Goal: Task Accomplishment & Management: Complete application form

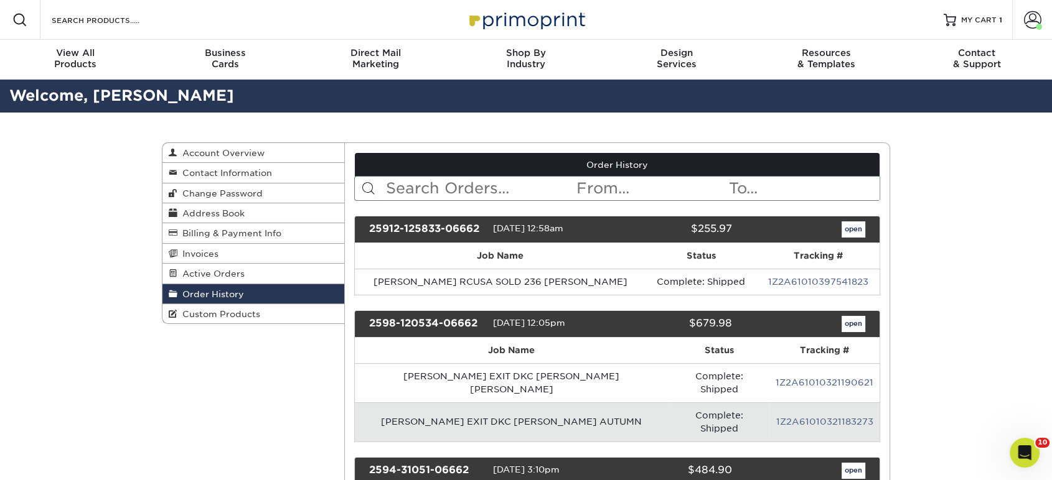
drag, startPoint x: 223, startPoint y: 312, endPoint x: 358, endPoint y: 303, distance: 136.0
click at [223, 312] on span "Custom Products" at bounding box center [218, 314] width 83 height 10
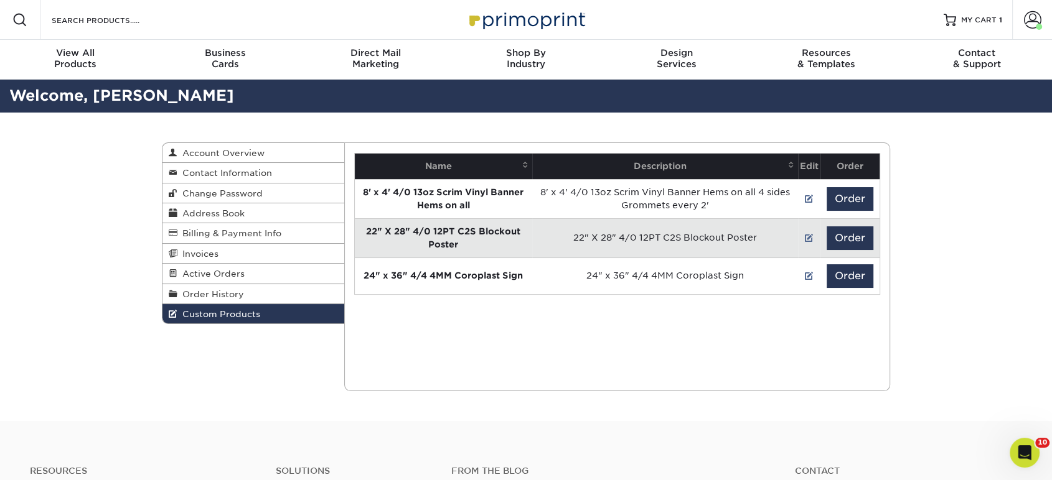
click at [400, 343] on div "Current Orders 0 Active 0 Missing Files" at bounding box center [617, 266] width 546 height 249
click at [108, 24] on input "Search Products" at bounding box center [110, 19] width 121 height 15
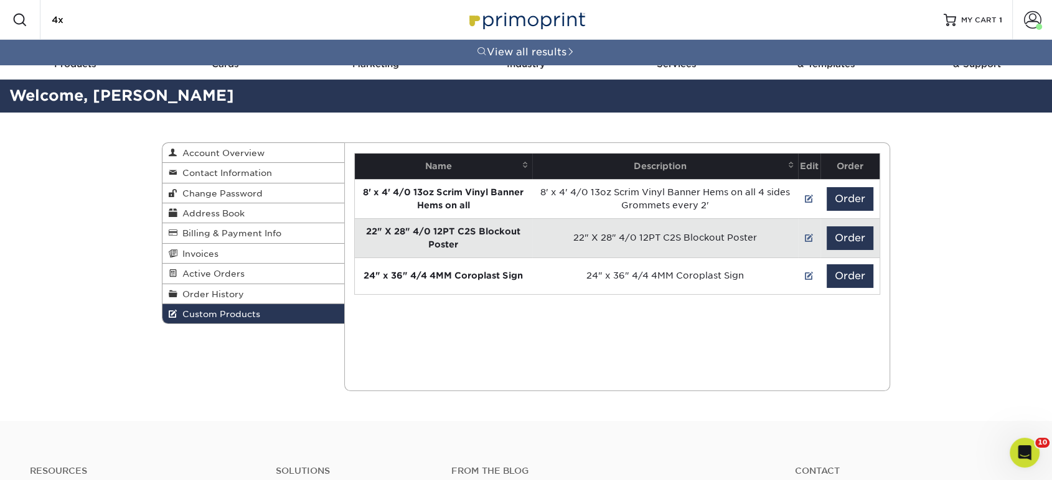
type input "4"
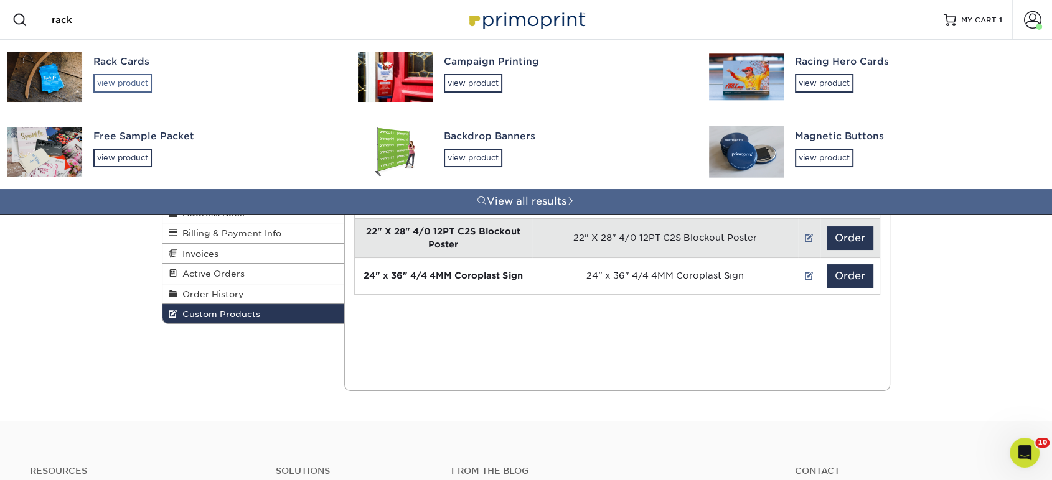
type input "rack"
click at [122, 83] on div "view product" at bounding box center [122, 83] width 58 height 19
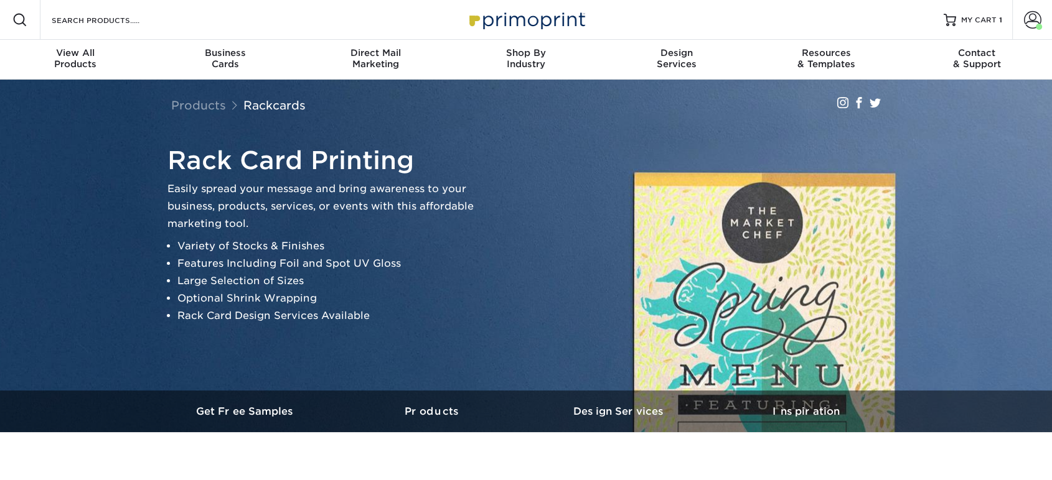
scroll to position [483, 0]
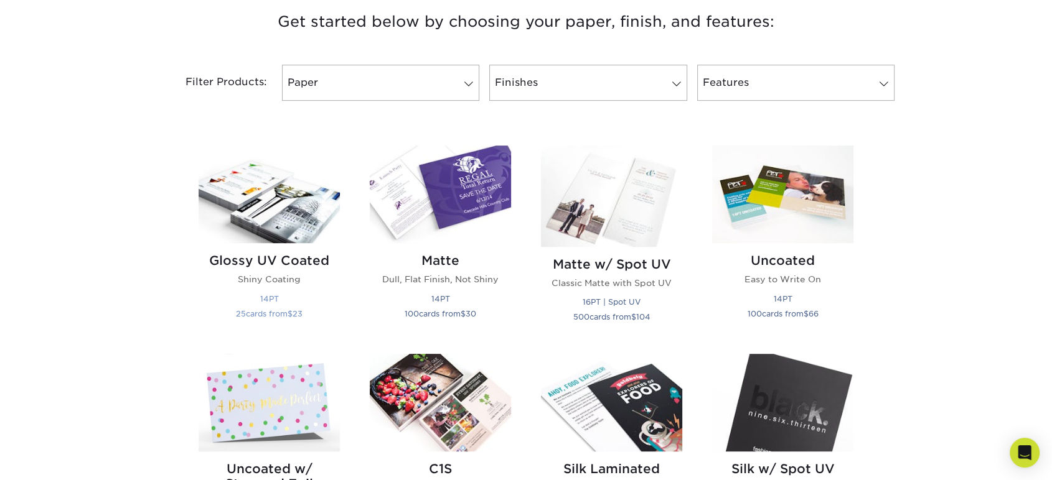
click at [311, 217] on img at bounding box center [269, 195] width 141 height 98
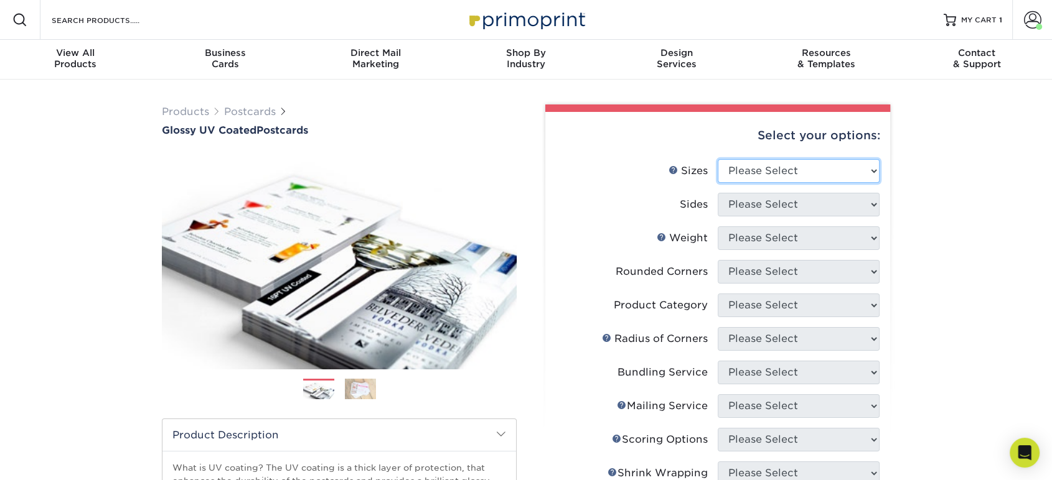
click at [752, 169] on select "Please Select 1.5" x 7" 2" x 4" 2" x 6" 2" x 7" 2" x 8" 2.12" x 5.5" 2.12" x 5.…" at bounding box center [798, 171] width 162 height 24
select select "4.00x9.00"
click at [717, 159] on select "Please Select 1.5" x 7" 2" x 4" 2" x 6" 2" x 7" 2" x 8" 2.12" x 5.5" 2.12" x 5.…" at bounding box center [798, 171] width 162 height 24
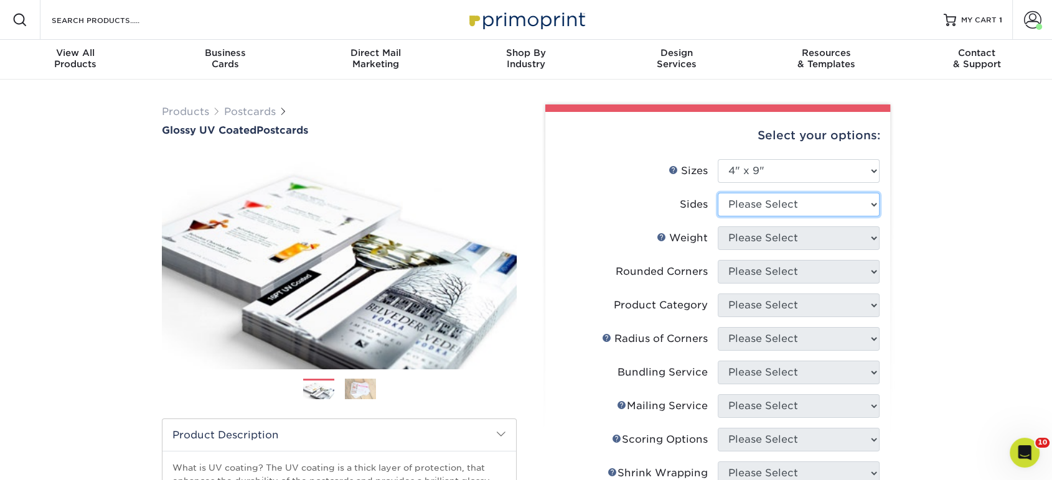
drag, startPoint x: 760, startPoint y: 202, endPoint x: 761, endPoint y: 214, distance: 12.5
click at [760, 202] on select "Please Select Print Both Sides Print Front Only" at bounding box center [798, 205] width 162 height 24
select select "13abbda7-1d64-4f25-8bb2-c179b224825d"
click at [717, 193] on select "Please Select Print Both Sides Print Front Only" at bounding box center [798, 205] width 162 height 24
click at [764, 235] on select "Please Select" at bounding box center [798, 239] width 162 height 24
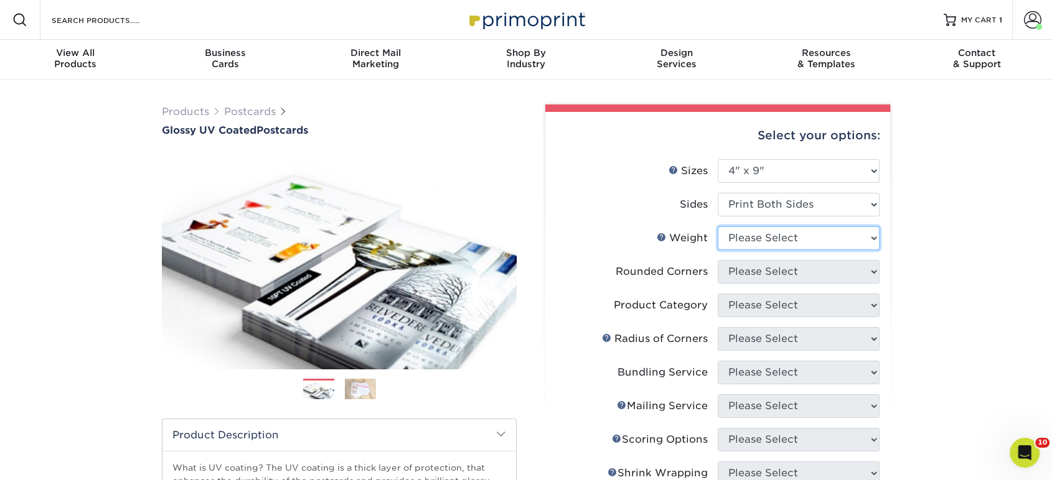
select select "16PT"
click at [717, 227] on select "Please Select 16PT 14PT 18PT C1S" at bounding box center [798, 239] width 162 height 24
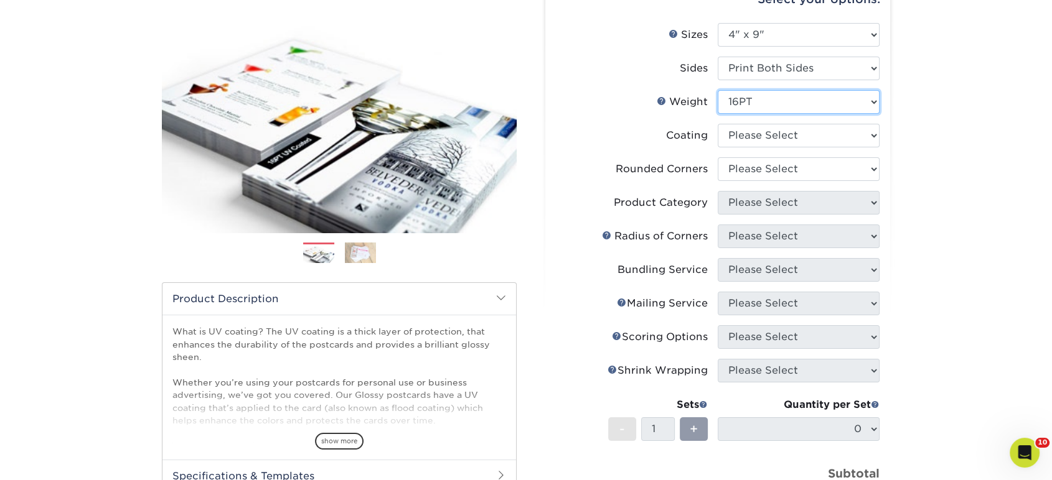
scroll to position [138, 0]
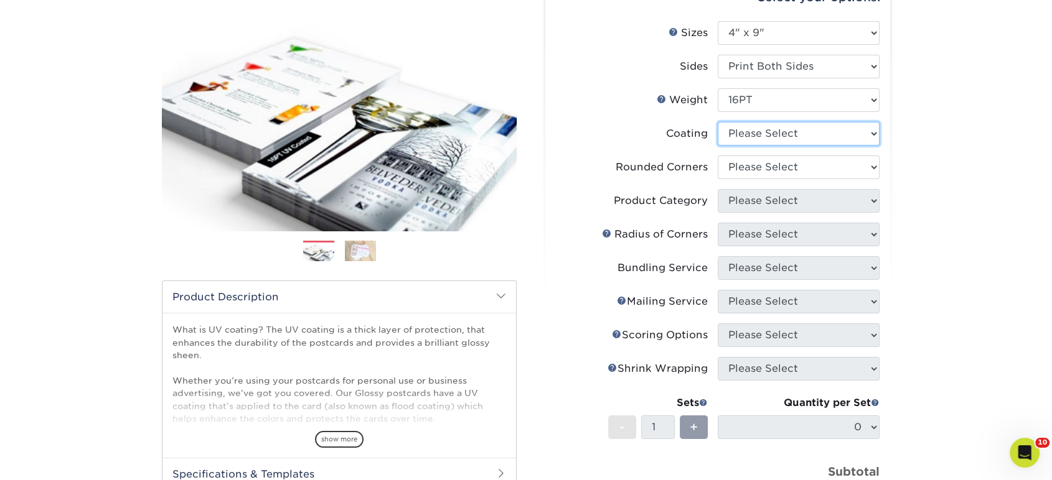
click at [754, 134] on select at bounding box center [798, 134] width 162 height 24
select select "ae367451-b2b8-45df-a344-0f05b6a12993"
click at [717, 122] on select at bounding box center [798, 134] width 162 height 24
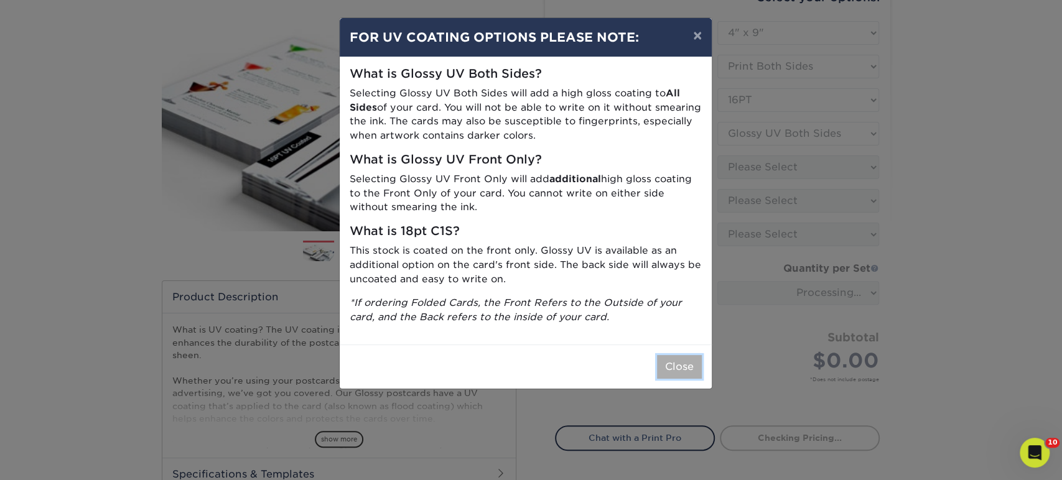
click at [686, 365] on button "Close" at bounding box center [679, 367] width 45 height 24
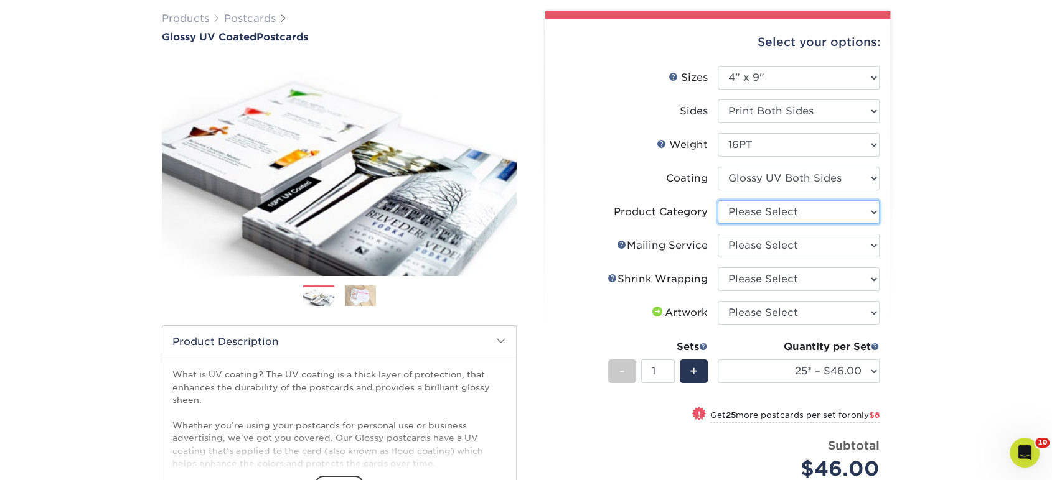
click at [748, 172] on ul "Sizes Help Sizes Please Select 1.5" x 7" 2" x 4" 2" x 6" 2" x 7" 2" x 8" 2.12" …" at bounding box center [717, 288] width 325 height 444
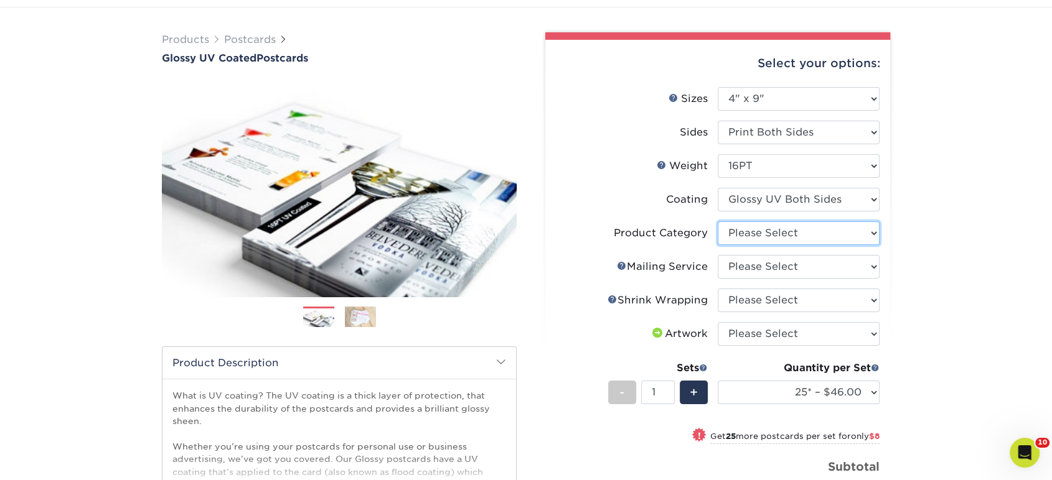
scroll to position [69, 0]
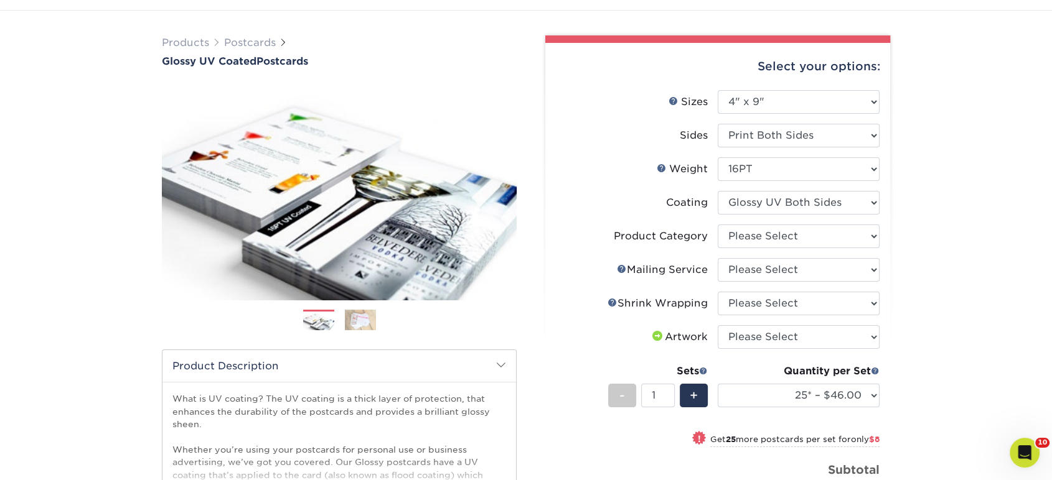
click at [788, 248] on li "Product Category Please Select Postcards" at bounding box center [718, 242] width 324 height 34
click at [770, 230] on select "Please Select Postcards" at bounding box center [798, 237] width 162 height 24
select select "9b7272e0-d6c8-4c3c-8e97-d3a1bcdab858"
click at [717, 225] on select "Please Select Postcards" at bounding box center [798, 237] width 162 height 24
click at [778, 269] on select "Please Select No Direct Mailing Service No, I will mail/stamp/imprint Direct Ma…" at bounding box center [798, 270] width 162 height 24
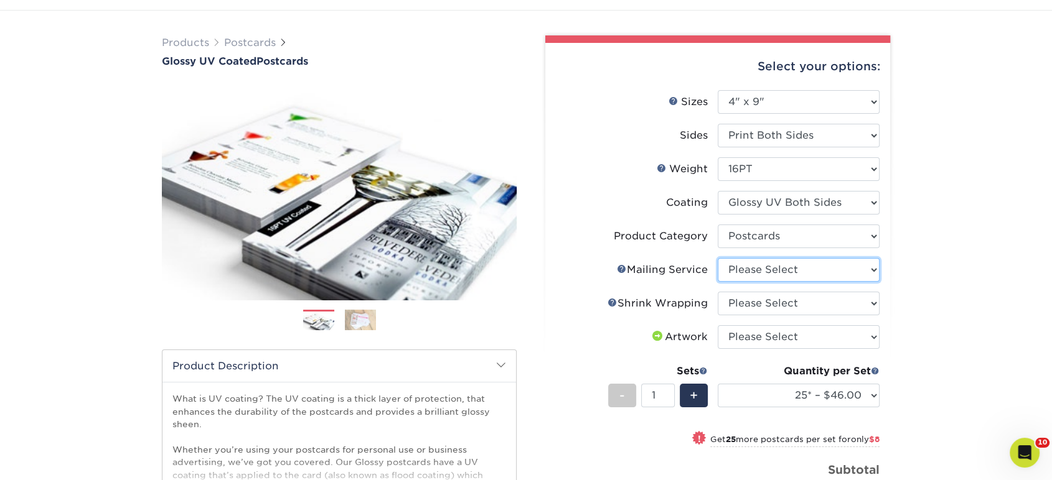
select select "3e5e9bdd-d78a-4c28-a41d-fe1407925ca6"
click at [717, 258] on select "Please Select No Direct Mailing Service No, I will mail/stamp/imprint Direct Ma…" at bounding box center [798, 270] width 162 height 24
click at [778, 301] on select "Please Select No Shrink Wrapping Shrink Wrap 100 Per Package Shrink Wrap 50 Per…" at bounding box center [798, 304] width 162 height 24
select select "c8749376-e7da-41d0-b3dc-647faf84d907"
click at [717, 292] on select "Please Select No Shrink Wrapping Shrink Wrap 100 Per Package Shrink Wrap 50 Per…" at bounding box center [798, 304] width 162 height 24
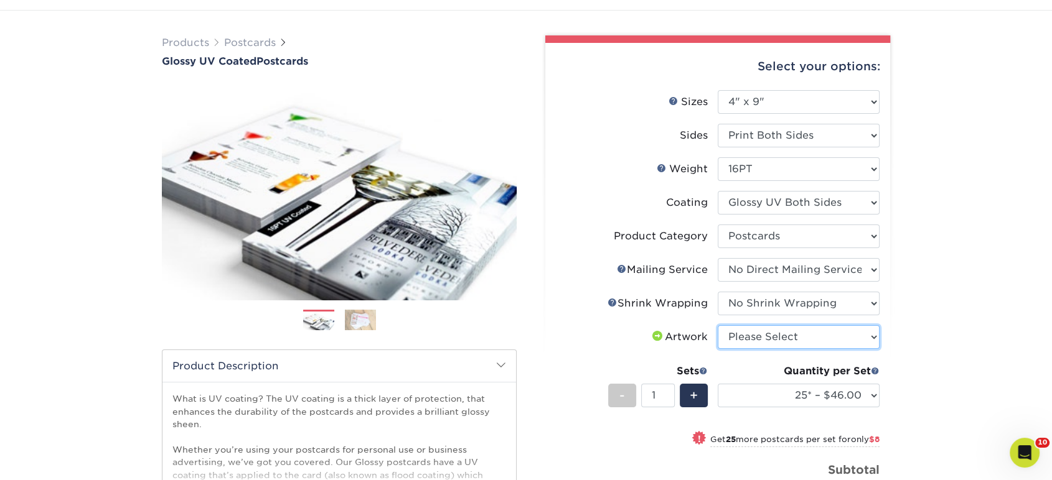
click at [778, 338] on select "Please Select I will upload files I need a design - $150" at bounding box center [798, 337] width 162 height 24
click at [916, 334] on div "Products Postcards Glossy UV Coated Postcards Previous Next show more 25" at bounding box center [526, 369] width 1052 height 717
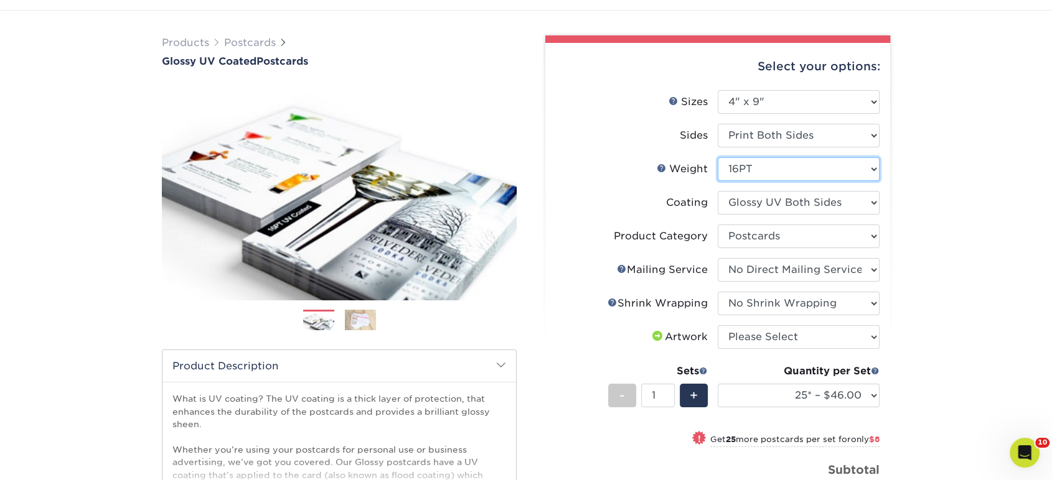
click at [787, 167] on select "Please Select 16PT 14PT 18PT C1S" at bounding box center [798, 169] width 162 height 24
select select "18PTC1S"
click at [717, 157] on select "Please Select 16PT 14PT 18PT C1S" at bounding box center [798, 169] width 162 height 24
select select "-1"
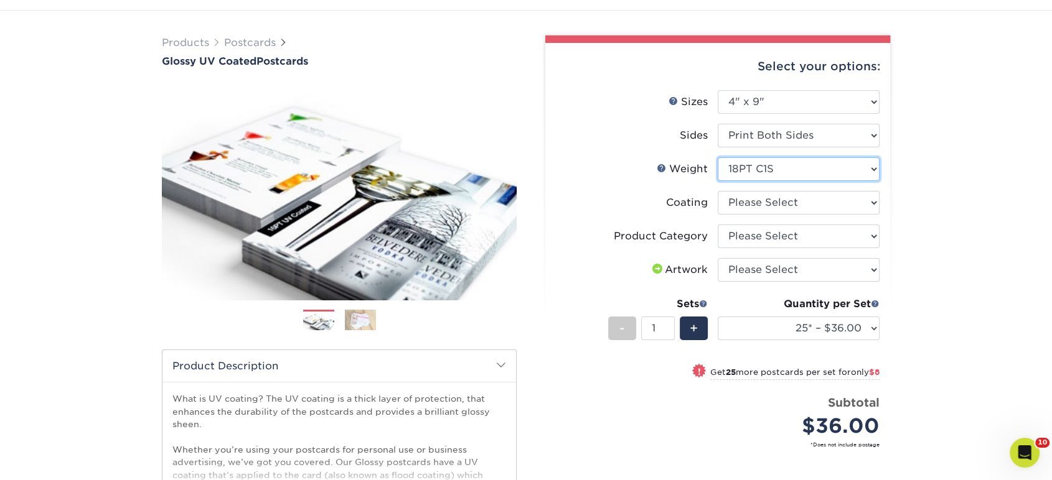
click at [813, 167] on select "Please Select 16PT 14PT 18PT C1S" at bounding box center [798, 169] width 162 height 24
select select "16PT"
click at [717, 157] on select "Please Select 16PT 14PT 18PT C1S" at bounding box center [798, 169] width 162 height 24
select select
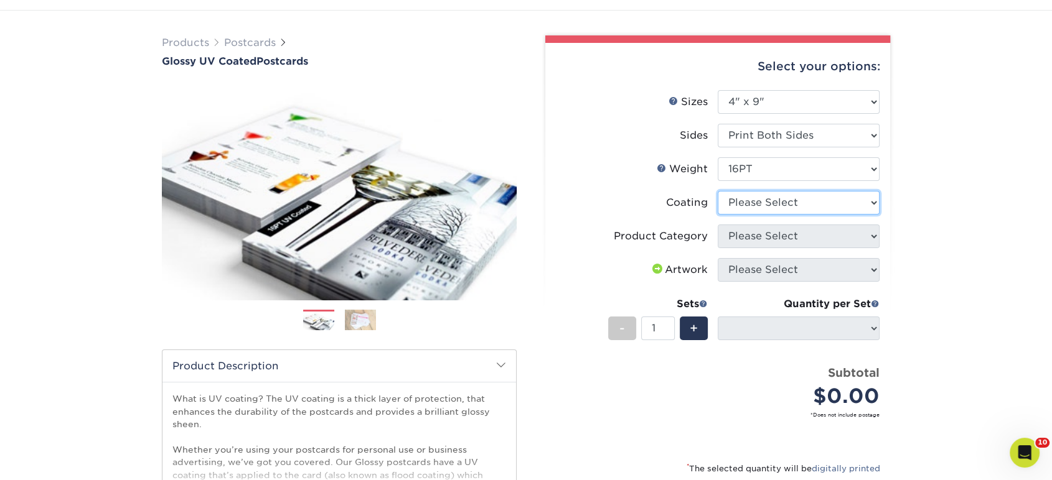
click at [806, 205] on select at bounding box center [798, 203] width 162 height 24
select select "ae367451-b2b8-45df-a344-0f05b6a12993"
click at [717, 191] on select at bounding box center [798, 203] width 162 height 24
select select "-1"
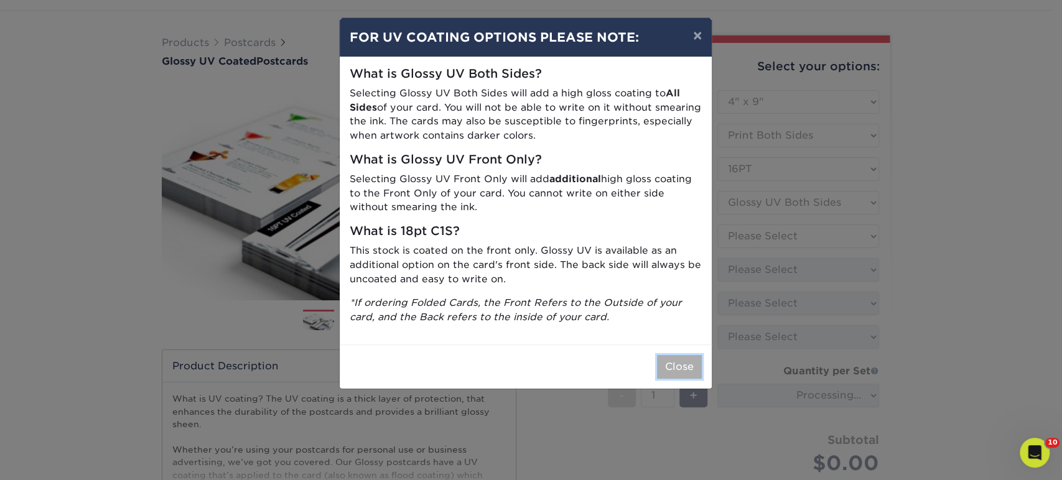
click at [684, 371] on button "Close" at bounding box center [679, 367] width 45 height 24
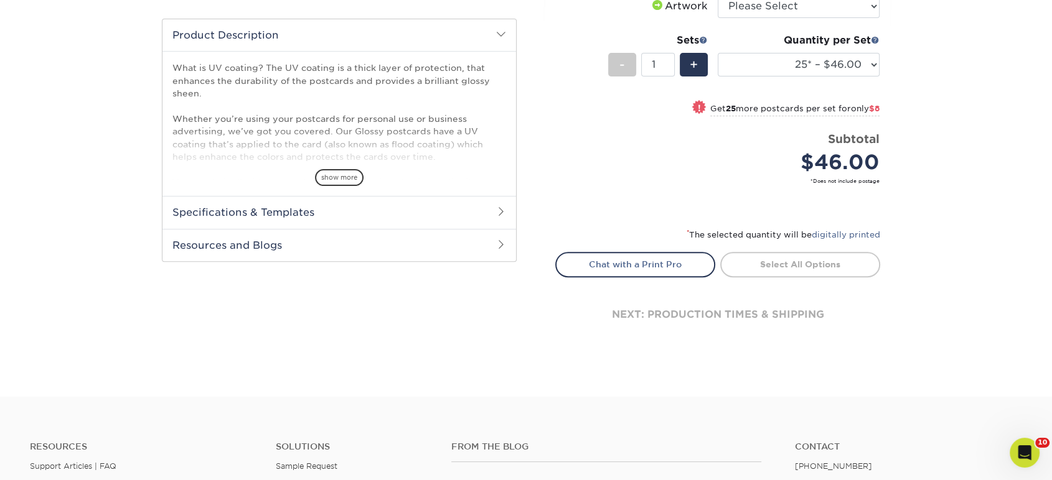
scroll to position [622, 0]
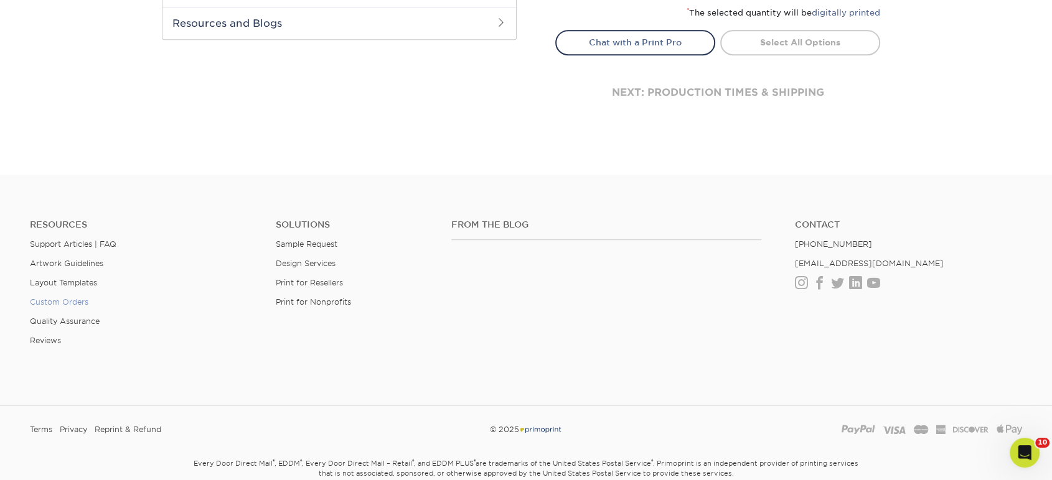
click at [59, 300] on link "Custom Orders" at bounding box center [59, 301] width 58 height 9
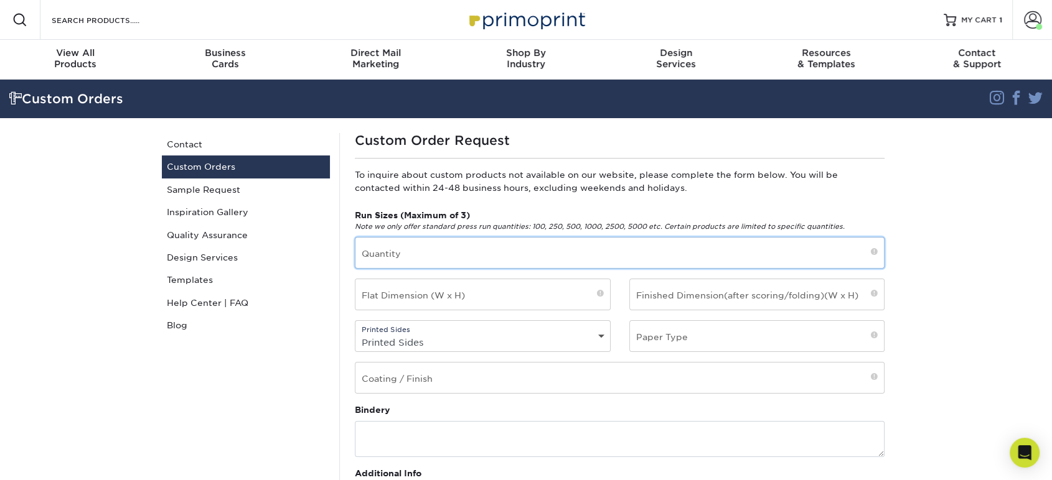
click at [415, 263] on input "text" at bounding box center [619, 253] width 528 height 30
type input "500, 1000"
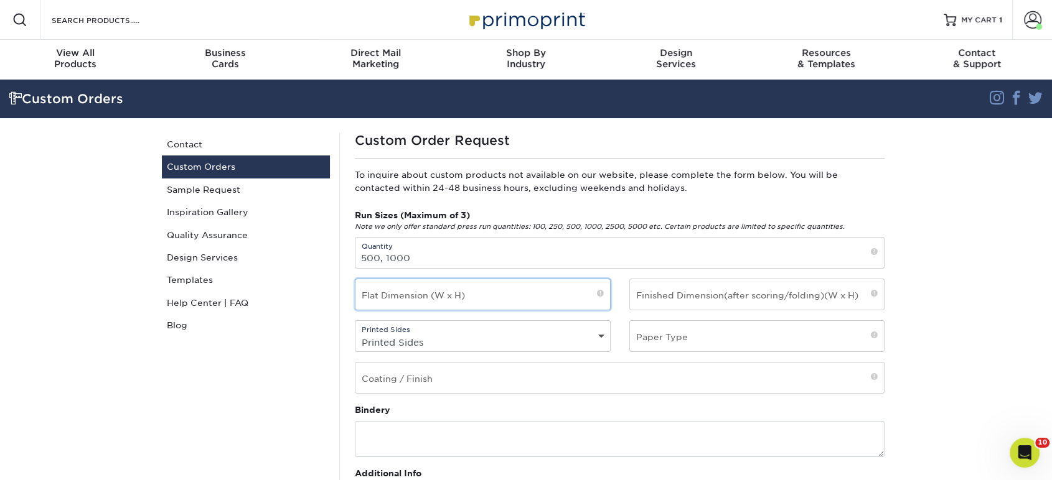
click at [423, 292] on input "text" at bounding box center [482, 294] width 255 height 30
click at [364, 299] on input "4 x 9"" at bounding box center [482, 294] width 255 height 30
type input "4" x 9""
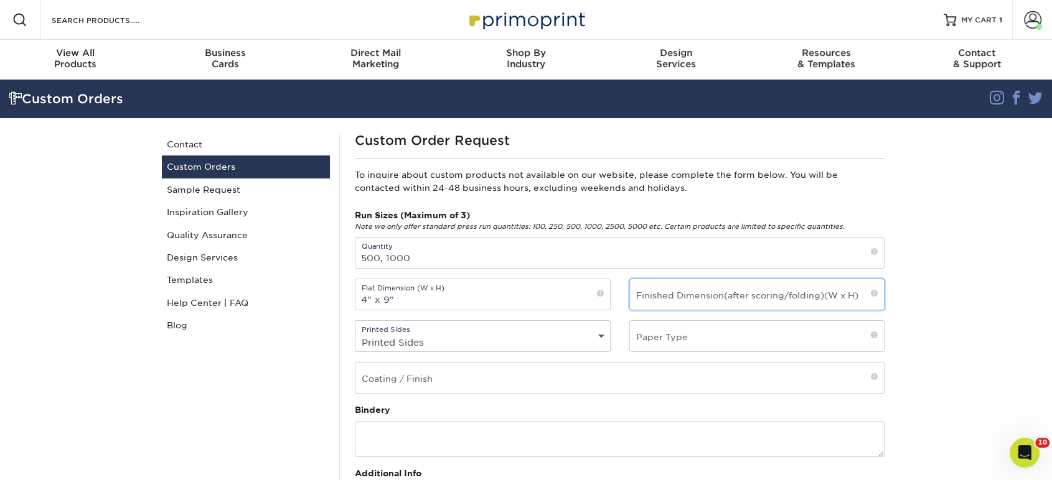
click at [672, 291] on input "text" at bounding box center [757, 294] width 255 height 30
type input "4" x 9""
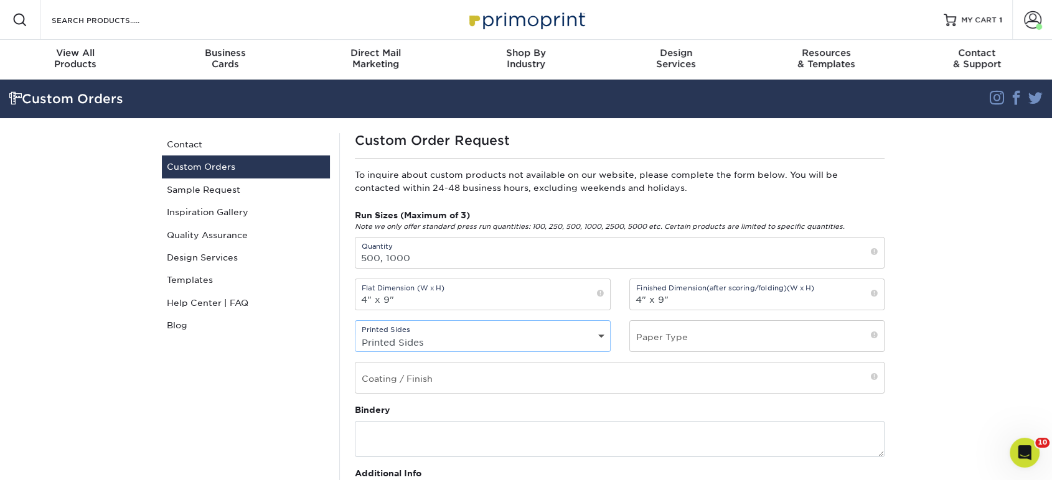
click at [558, 347] on select "Printed Sides 4/0 - Single Sided 4/4 - Double Sided" at bounding box center [482, 343] width 255 height 18
select select "4/4 - Double Sided"
click at [355, 334] on select "Printed Sides 4/0 - Single Sided 4/4 - Double Sided" at bounding box center [482, 343] width 255 height 18
click at [663, 344] on input "text" at bounding box center [757, 336] width 255 height 30
type input "16pt"
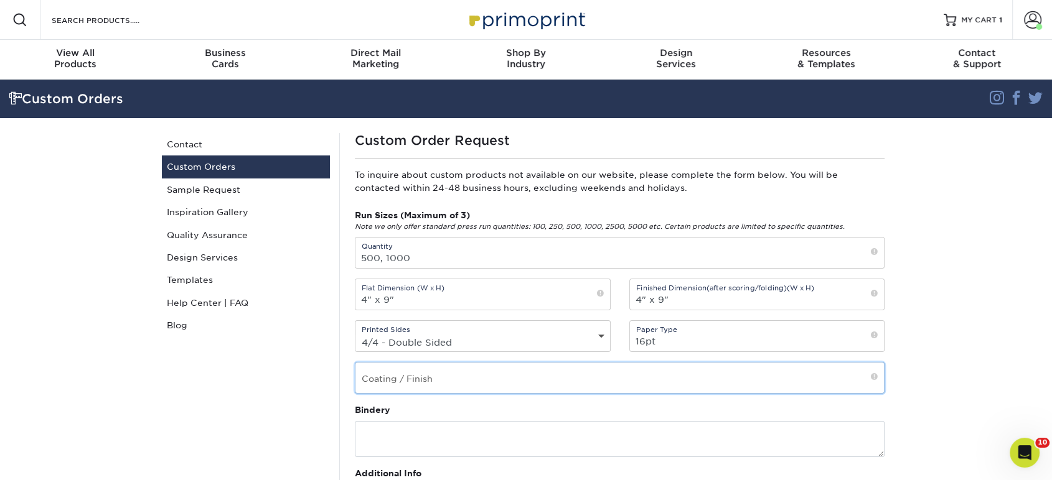
click at [533, 391] on input "text" at bounding box center [619, 378] width 528 height 30
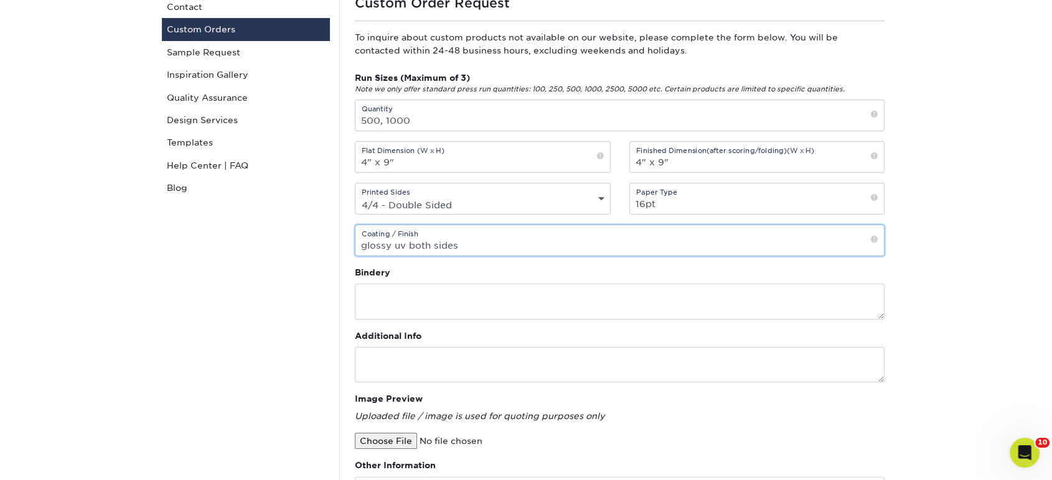
scroll to position [138, 0]
type input "glossy uv both sides"
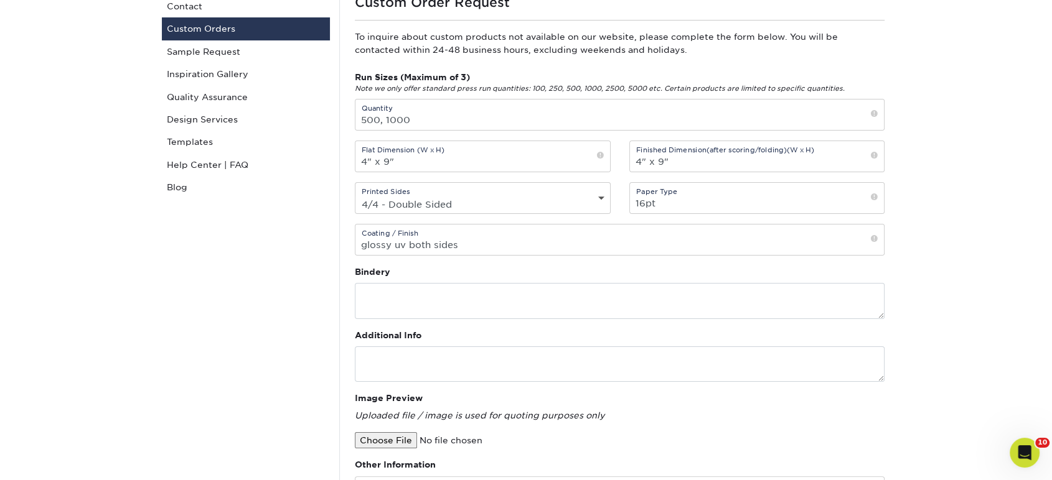
click at [436, 266] on div "Bindery" at bounding box center [620, 293] width 530 height 54
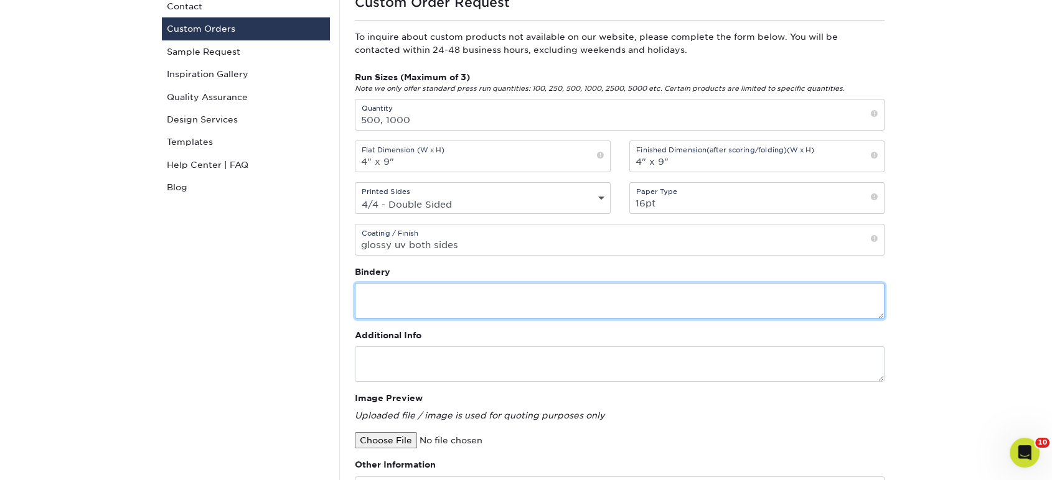
click at [443, 303] on textarea at bounding box center [620, 300] width 530 height 35
type textarea "2" perforation from bottom for business card tear off"
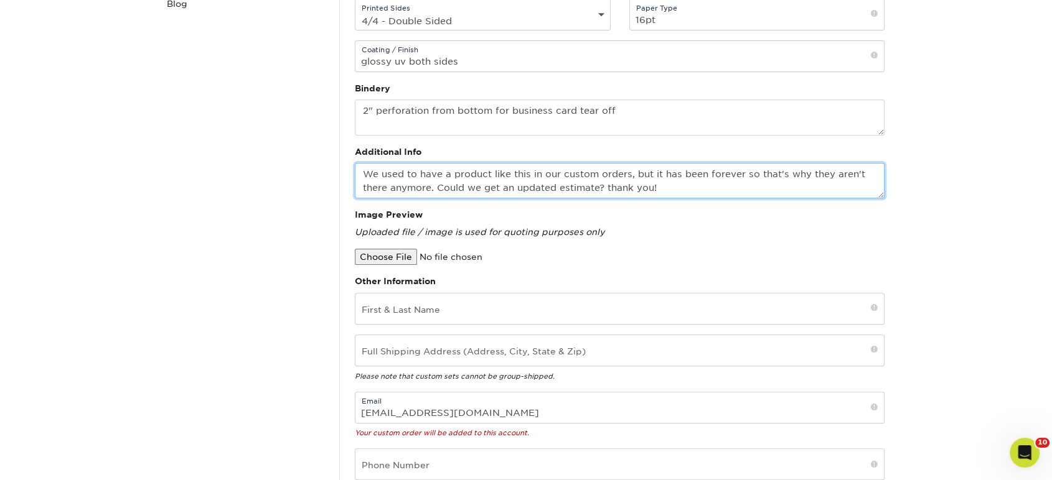
scroll to position [345, 0]
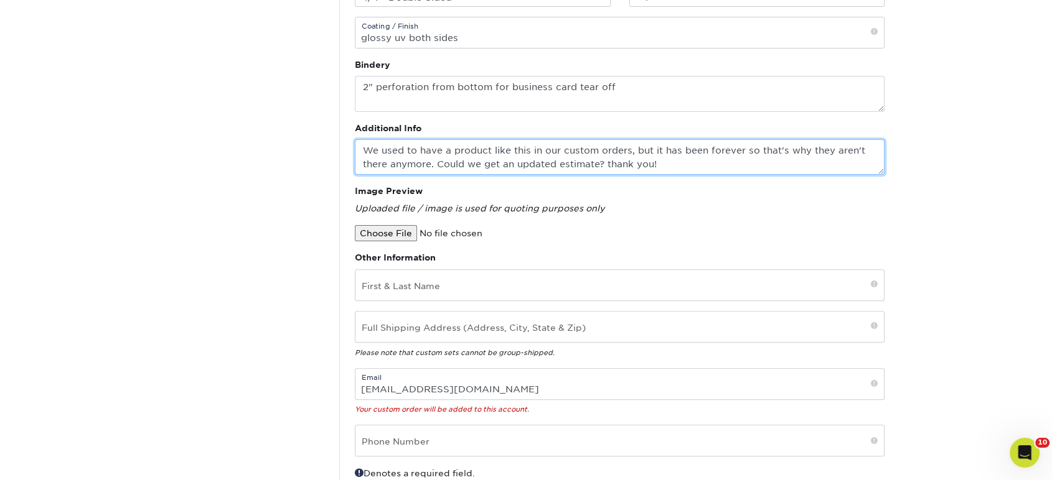
type textarea "We used to have a product like this in our custom orders, but it has been forev…"
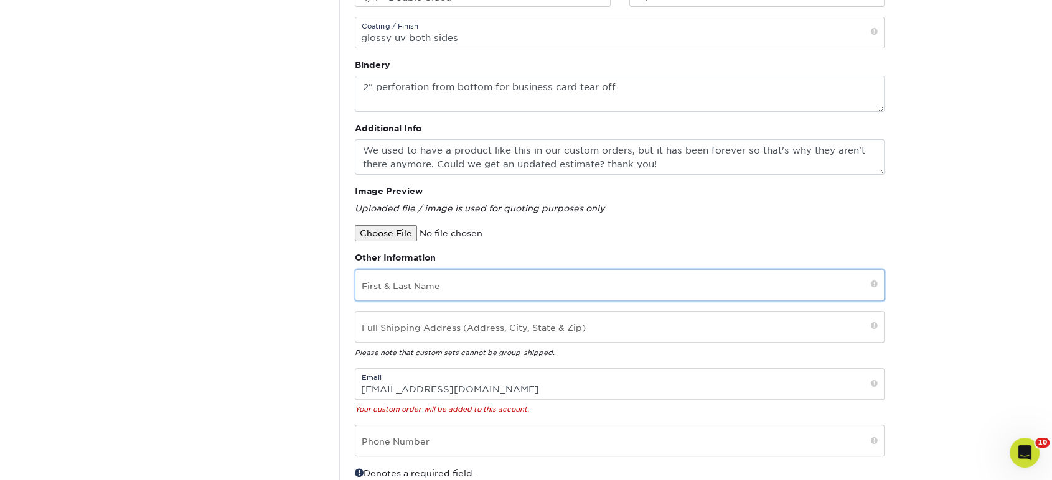
click at [423, 281] on input "text" at bounding box center [619, 285] width 528 height 30
type input "Jennifer Neilsen"
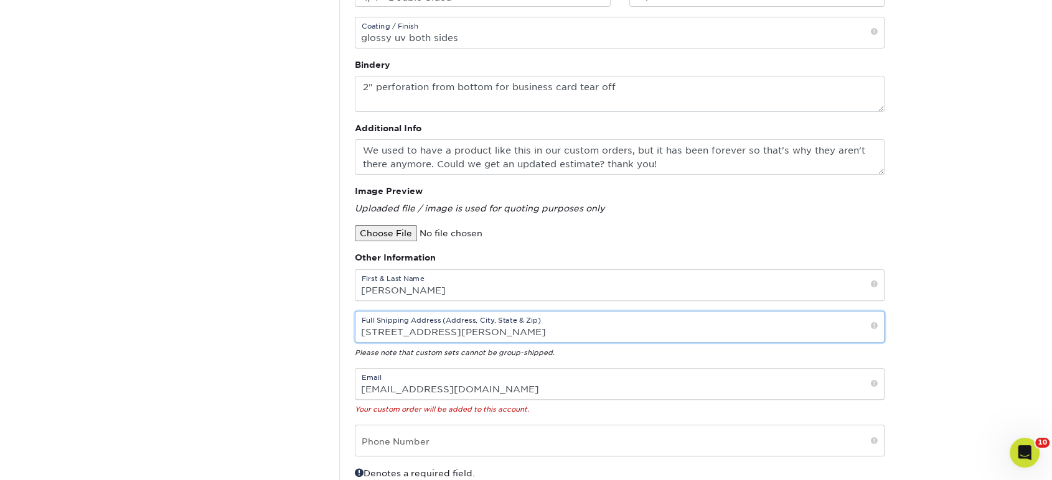
type input "990 Stewart Avenue, Suite 660, Garden City NY 11530"
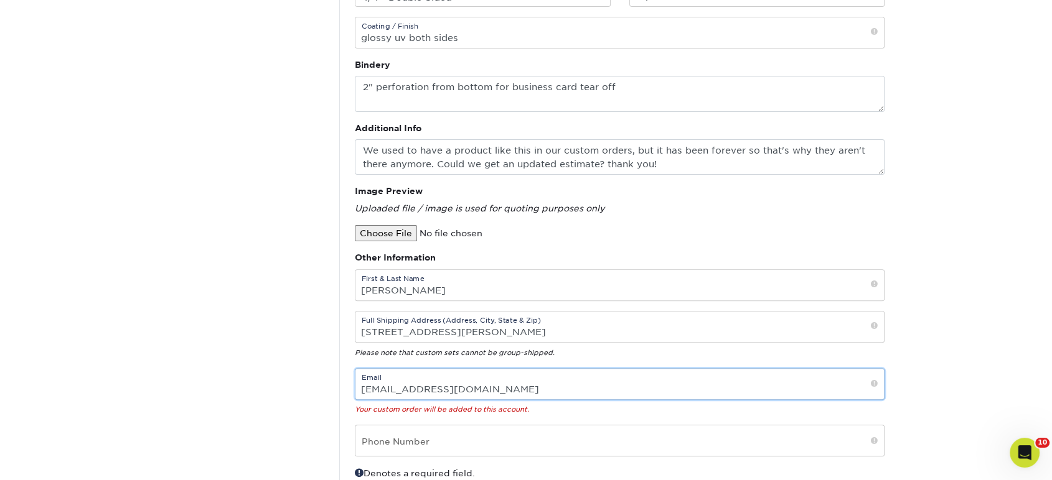
type input "jneilsen@contourmtg.com"
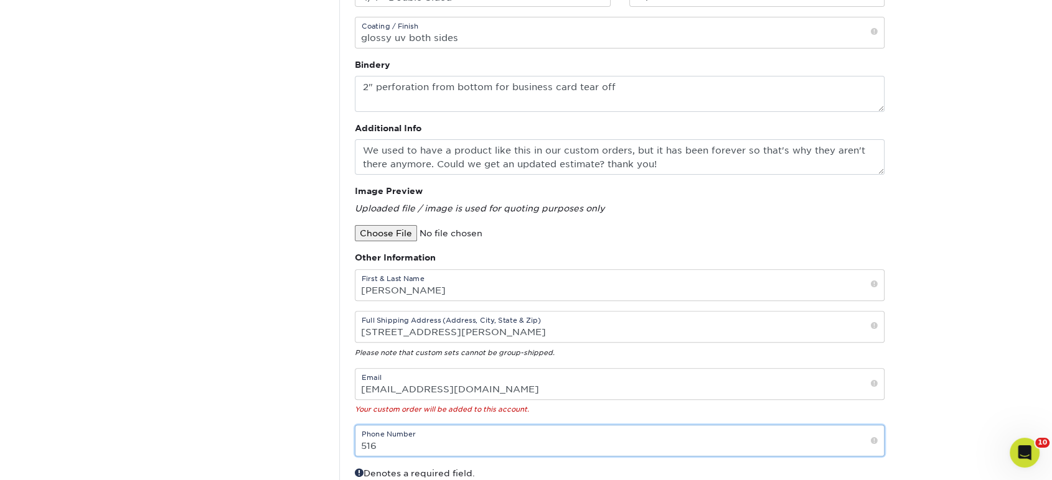
scroll to position [391, 0]
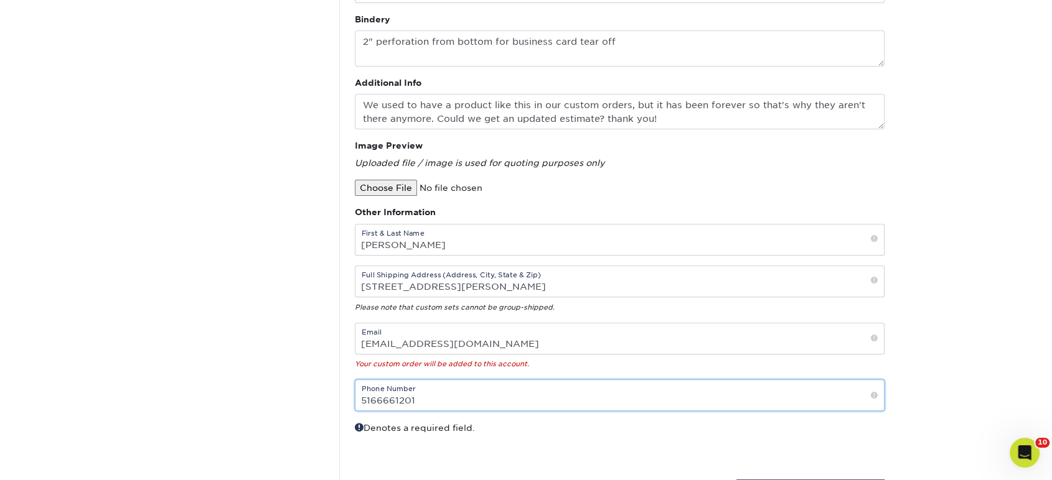
type input "5166661201"
click at [256, 287] on div "Custom Orders Contact Custom Orders Sample Request Inspiration Gallery Quality …" at bounding box center [245, 127] width 187 height 770
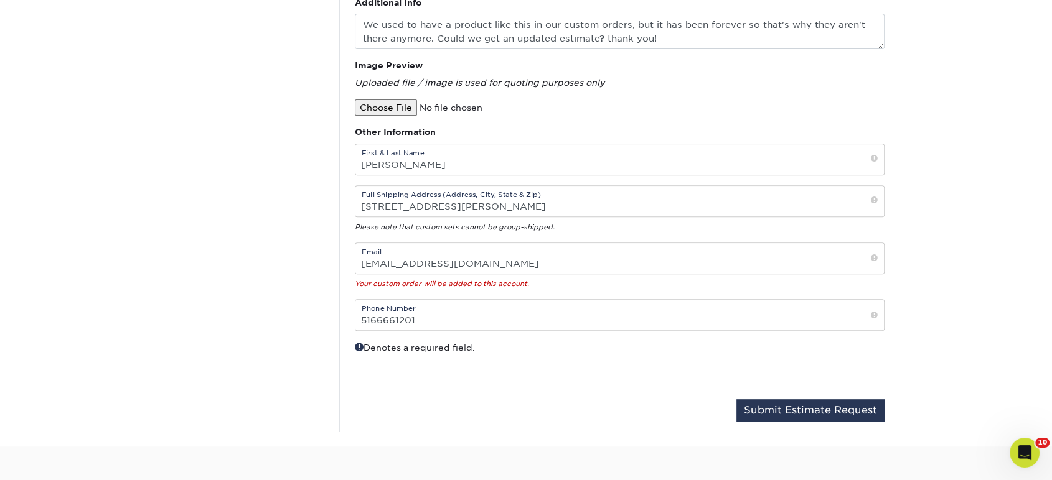
scroll to position [529, 0]
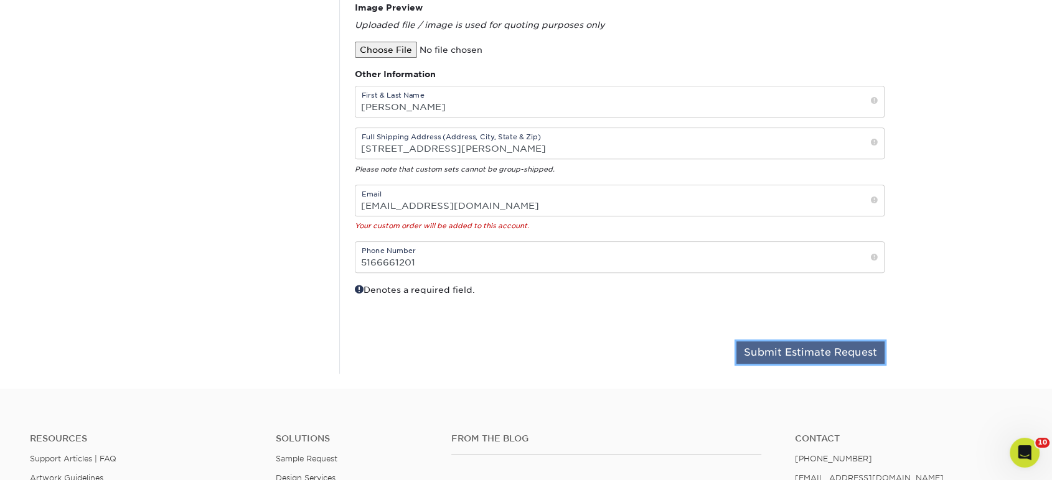
click at [801, 352] on button "Submit Estimate Request" at bounding box center [810, 353] width 148 height 22
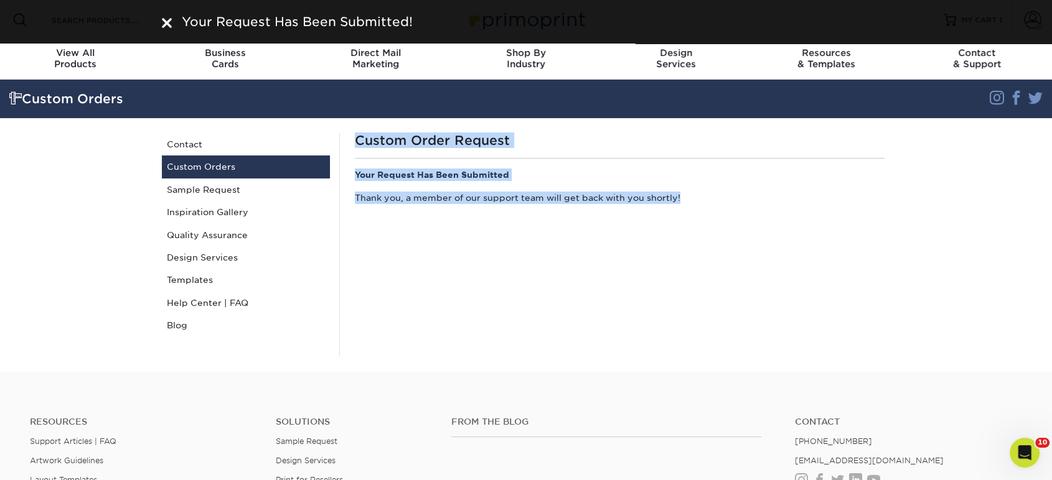
drag, startPoint x: 687, startPoint y: 197, endPoint x: 366, endPoint y: 141, distance: 325.8
click at [353, 137] on div "Custom Order Request Your Request Has Been Submitted Thank you, a member of our…" at bounding box center [619, 245] width 560 height 224
copy div "Custom Order Request Your Request Has Been Submitted Thank you, a member of our…"
